Goal: Task Accomplishment & Management: Complete application form

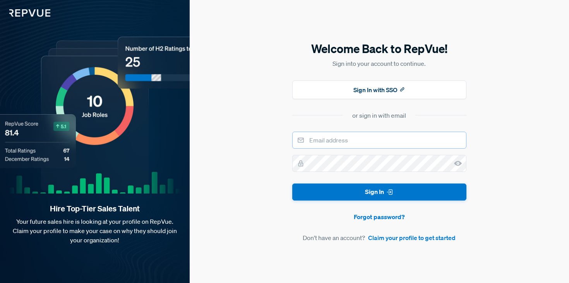
click at [335, 140] on input "email" at bounding box center [379, 140] width 174 height 17
type input "[EMAIL_ADDRESS][DOMAIN_NAME]"
click at [455, 160] on icon at bounding box center [458, 164] width 8 height 8
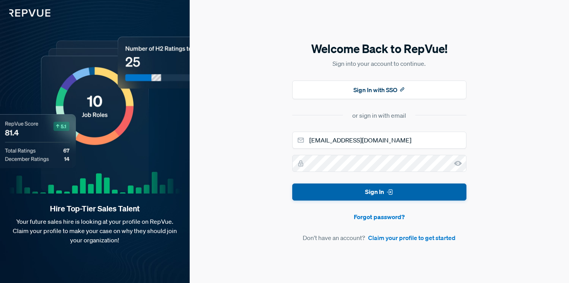
click at [440, 187] on button "Sign In" at bounding box center [379, 192] width 174 height 17
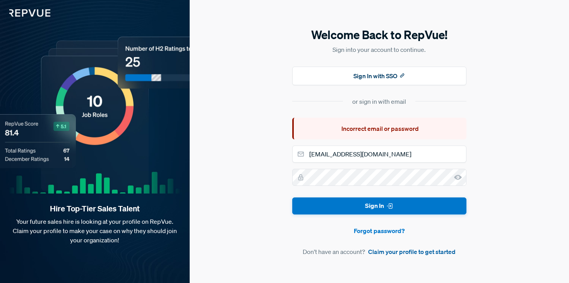
click at [416, 252] on link "Claim your profile to get started" at bounding box center [412, 251] width 88 height 9
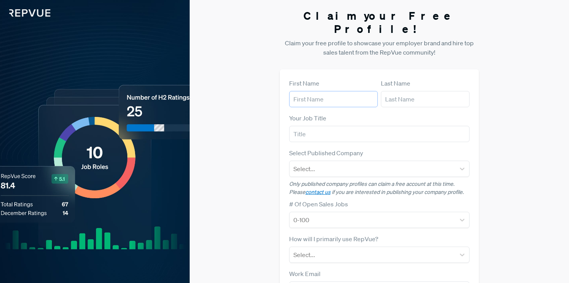
click at [336, 91] on input "text" at bounding box center [333, 99] width 89 height 16
type input "[PERSON_NAME]"
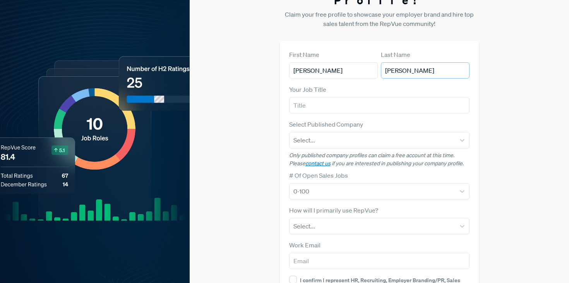
scroll to position [31, 0]
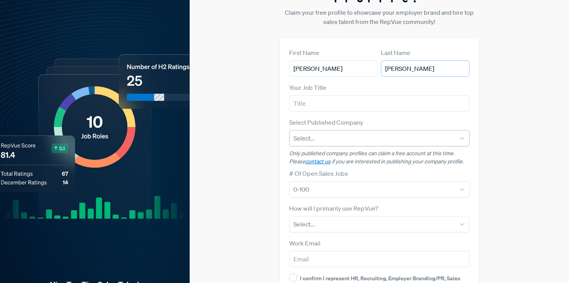
type input "[PERSON_NAME]"
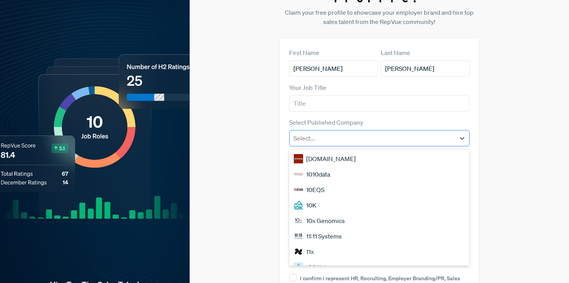
click at [297, 133] on div at bounding box center [373, 138] width 158 height 11
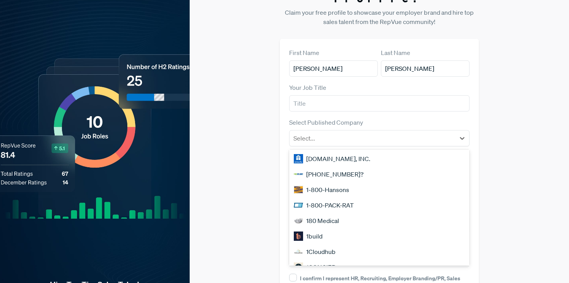
scroll to position [0, 0]
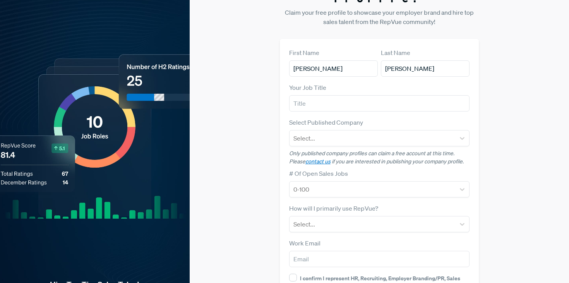
click at [283, 136] on div "First Name [PERSON_NAME] Last Name [PERSON_NAME] Your Job Title Select Publishe…" at bounding box center [379, 194] width 199 height 311
